Goal: Task Accomplishment & Management: Manage account settings

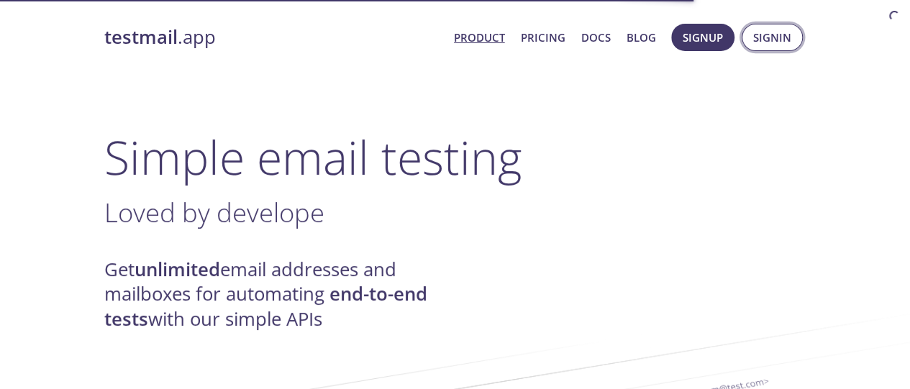
click at [772, 37] on span "Signin" at bounding box center [772, 37] width 38 height 19
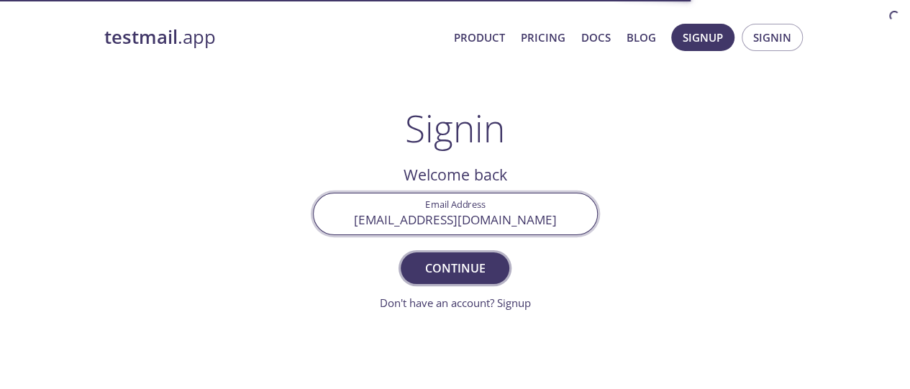
type input "[EMAIL_ADDRESS][DOMAIN_NAME]"
click at [455, 268] on span "Continue" at bounding box center [455, 268] width 76 height 20
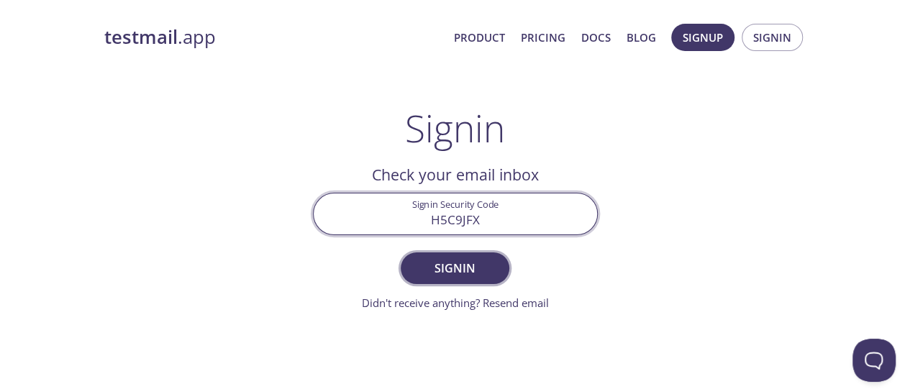
type input "H5C9JFX"
click at [455, 268] on span "Signin" at bounding box center [455, 268] width 76 height 20
